Goal: Find specific page/section: Find specific page/section

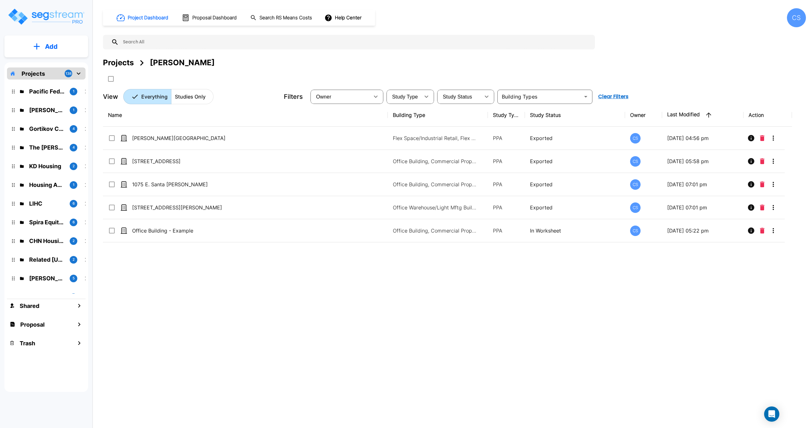
click at [123, 64] on div "Projects" at bounding box center [118, 62] width 31 height 11
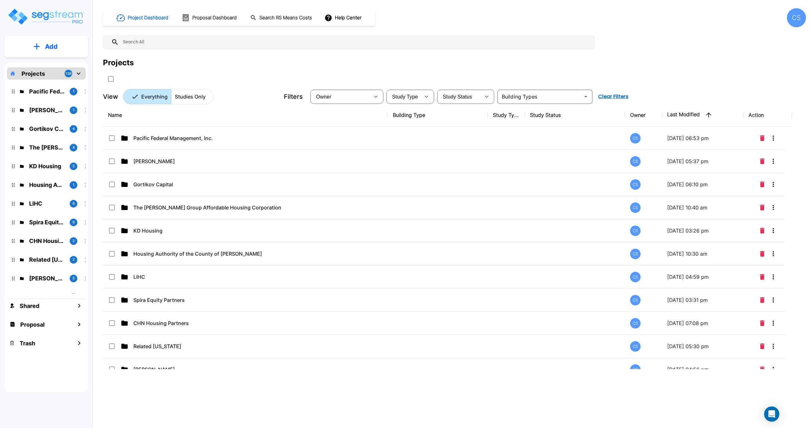
click at [394, 18] on div "Project Dashboard Proposal Dashboard Search RS Means Costs Help Center CS" at bounding box center [454, 17] width 703 height 19
click at [170, 38] on input "text" at bounding box center [355, 42] width 473 height 15
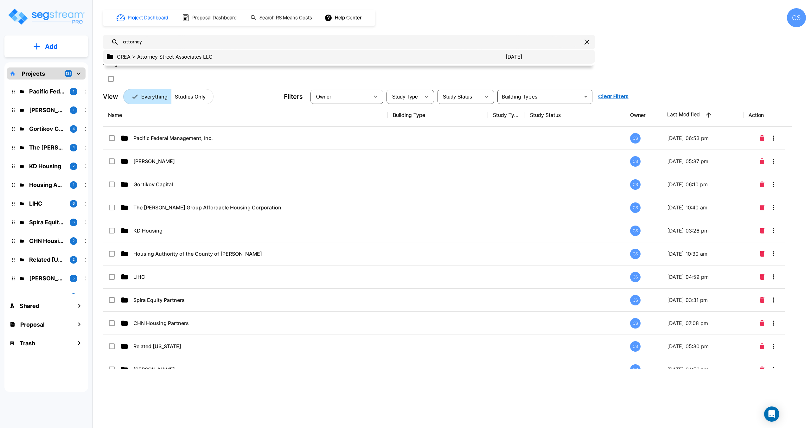
type input "attorney"
click at [162, 53] on p "CREA > Attorney Street Associates LLC" at bounding box center [311, 57] width 389 height 8
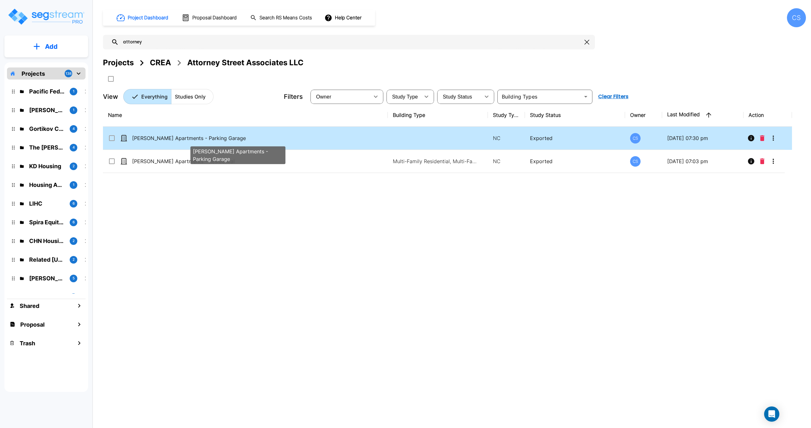
click at [173, 137] on span "[PERSON_NAME] Apartments - Parking Garage" at bounding box center [189, 138] width 114 height 8
